Goal: Information Seeking & Learning: Learn about a topic

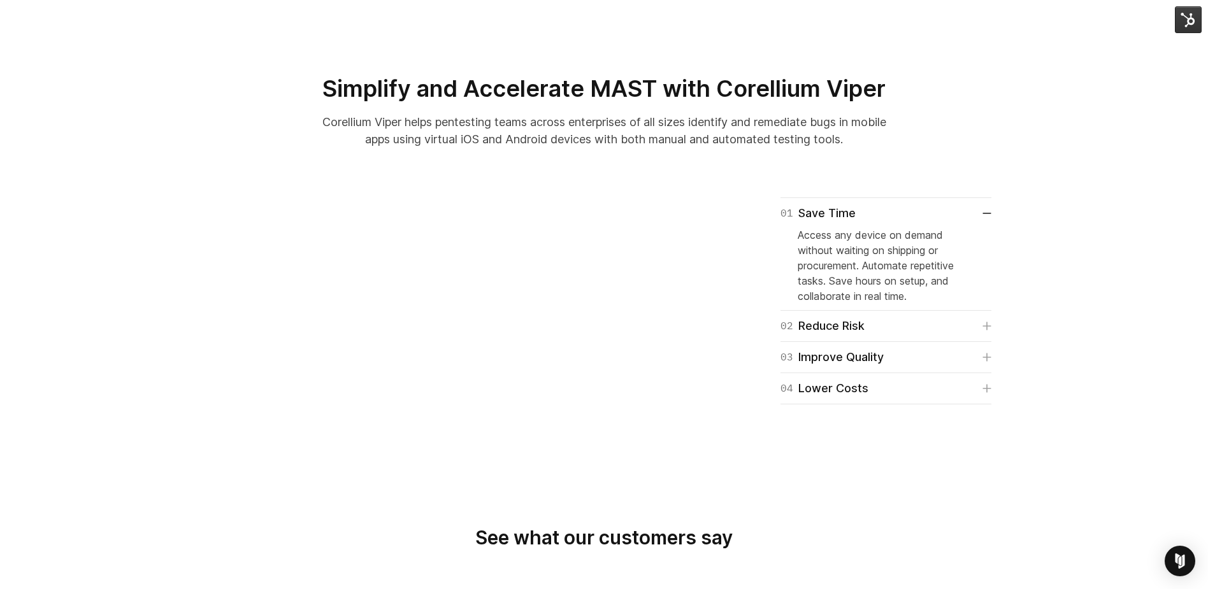
scroll to position [751, 0]
click at [162, 271] on section "01 Save Time Access any device on demand without waiting on shipping or procure…" at bounding box center [604, 331] width 1208 height 348
